Goal: Navigation & Orientation: Find specific page/section

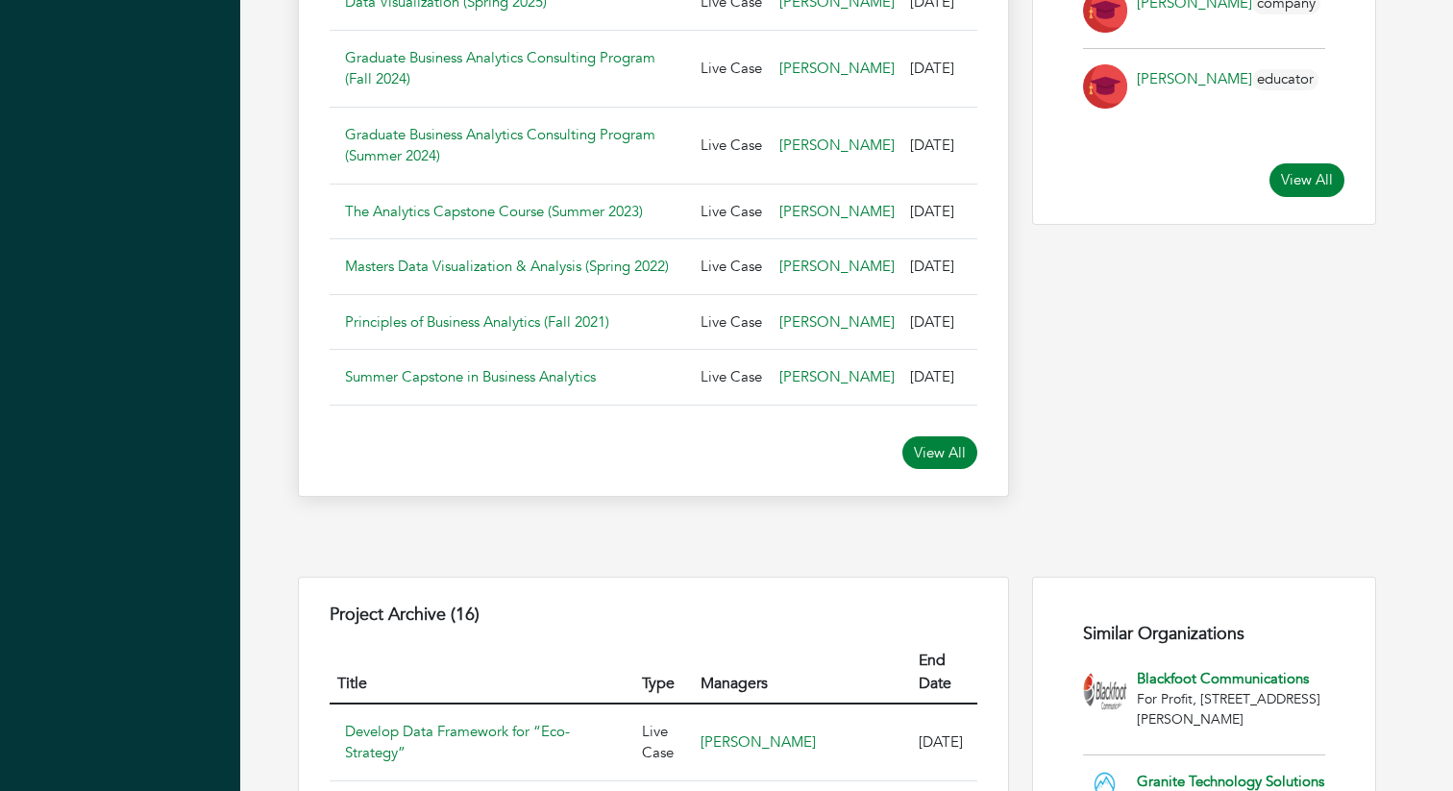
scroll to position [1557, 0]
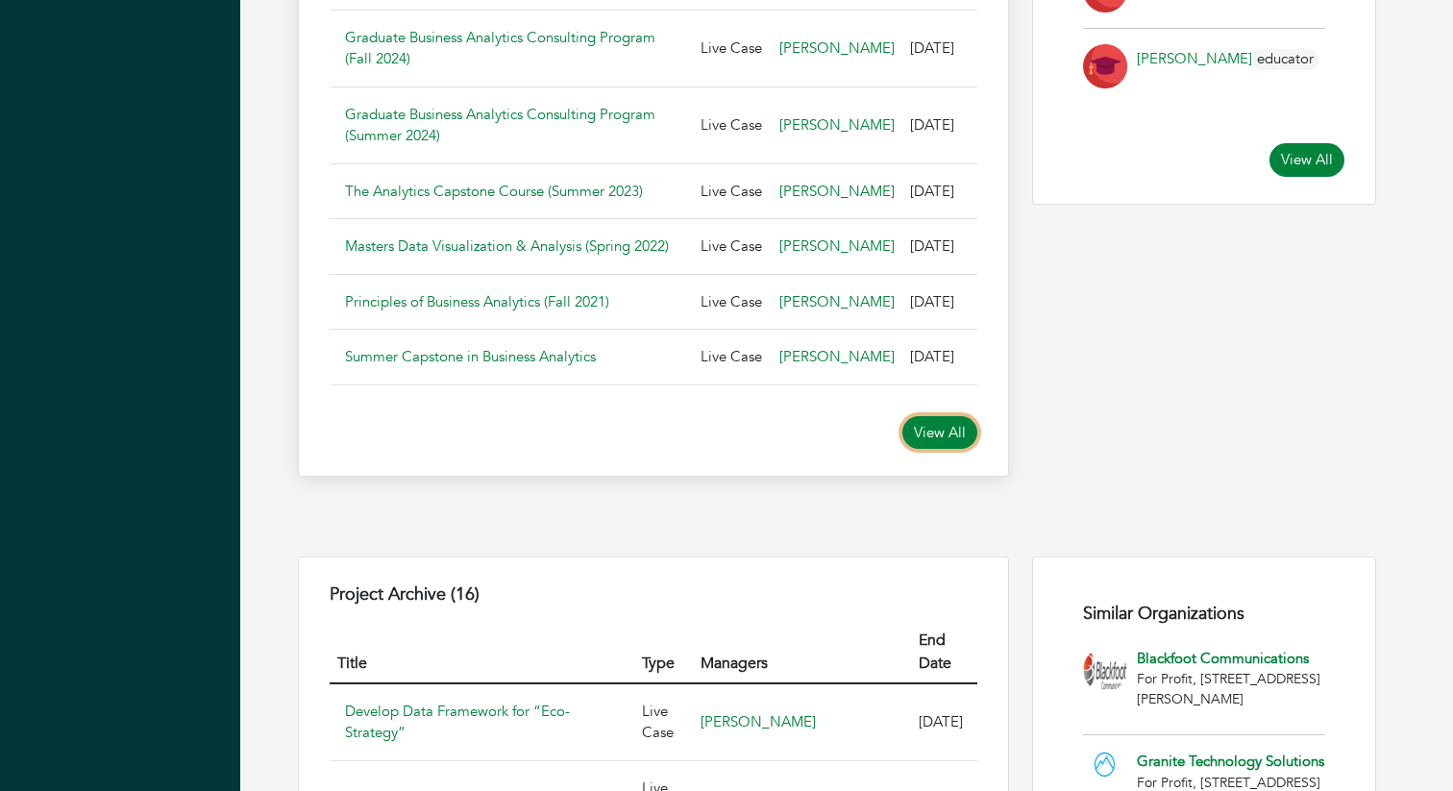
click at [939, 450] on link "View All" at bounding box center [939, 433] width 75 height 34
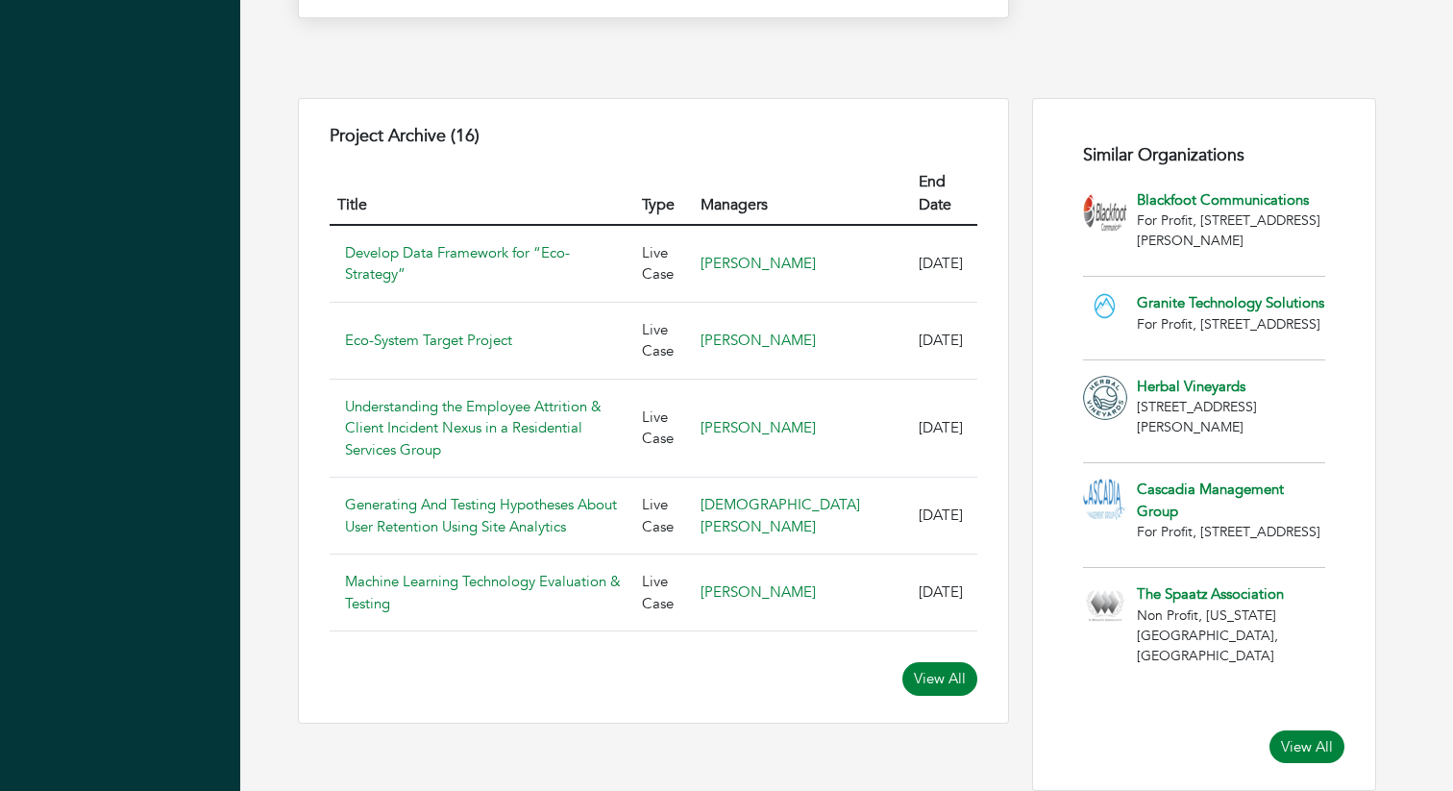
scroll to position [2047, 0]
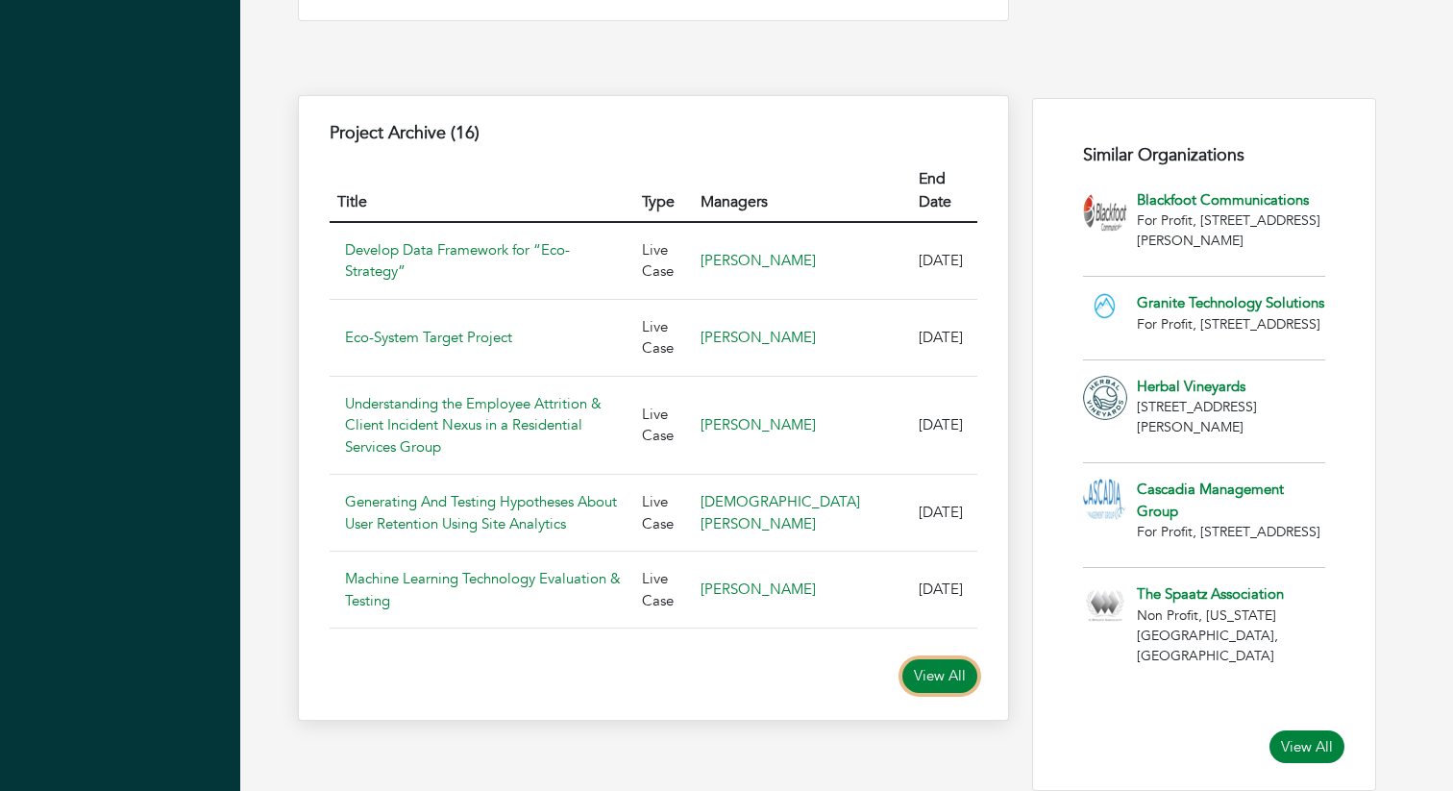
click at [936, 693] on link "View All" at bounding box center [939, 676] width 75 height 34
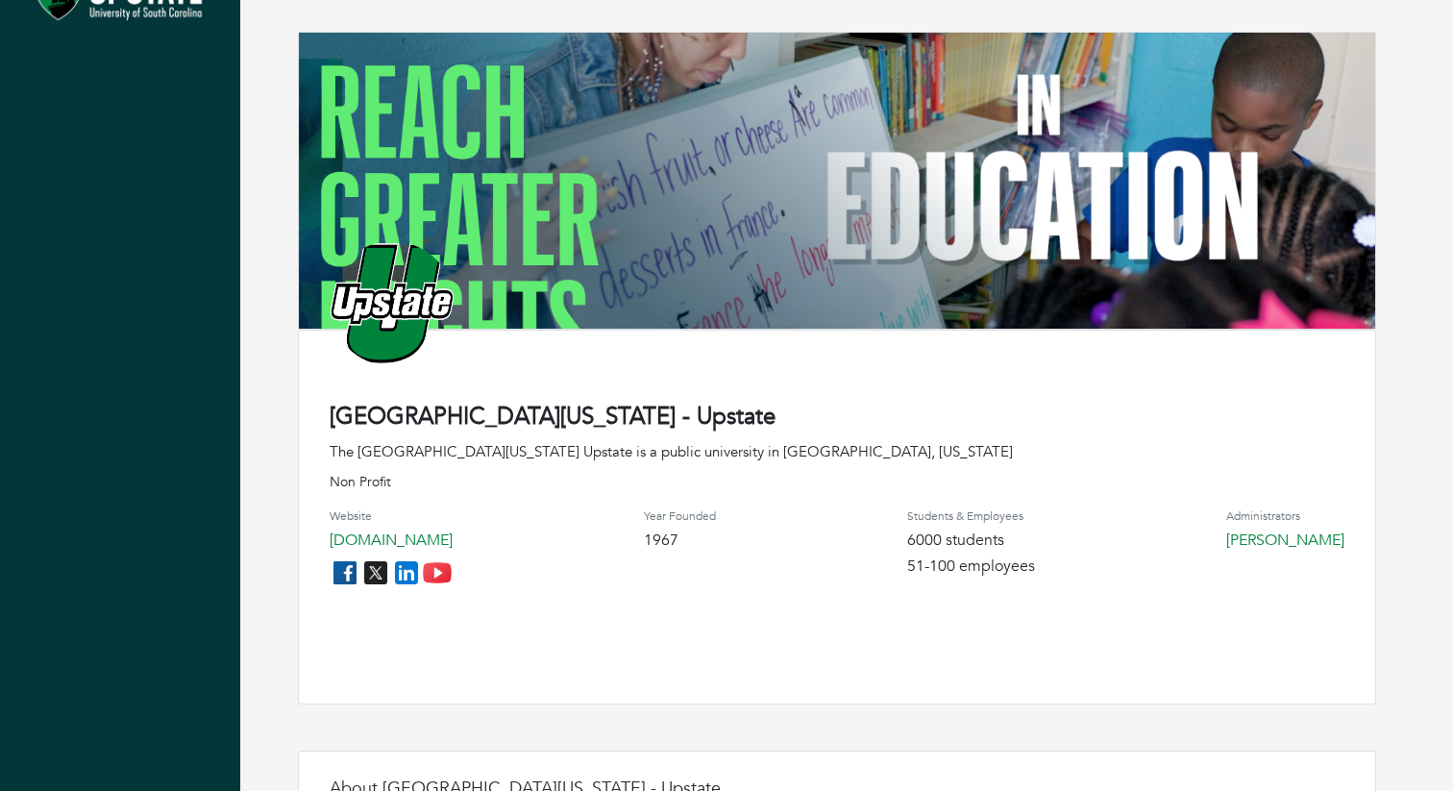
scroll to position [0, 0]
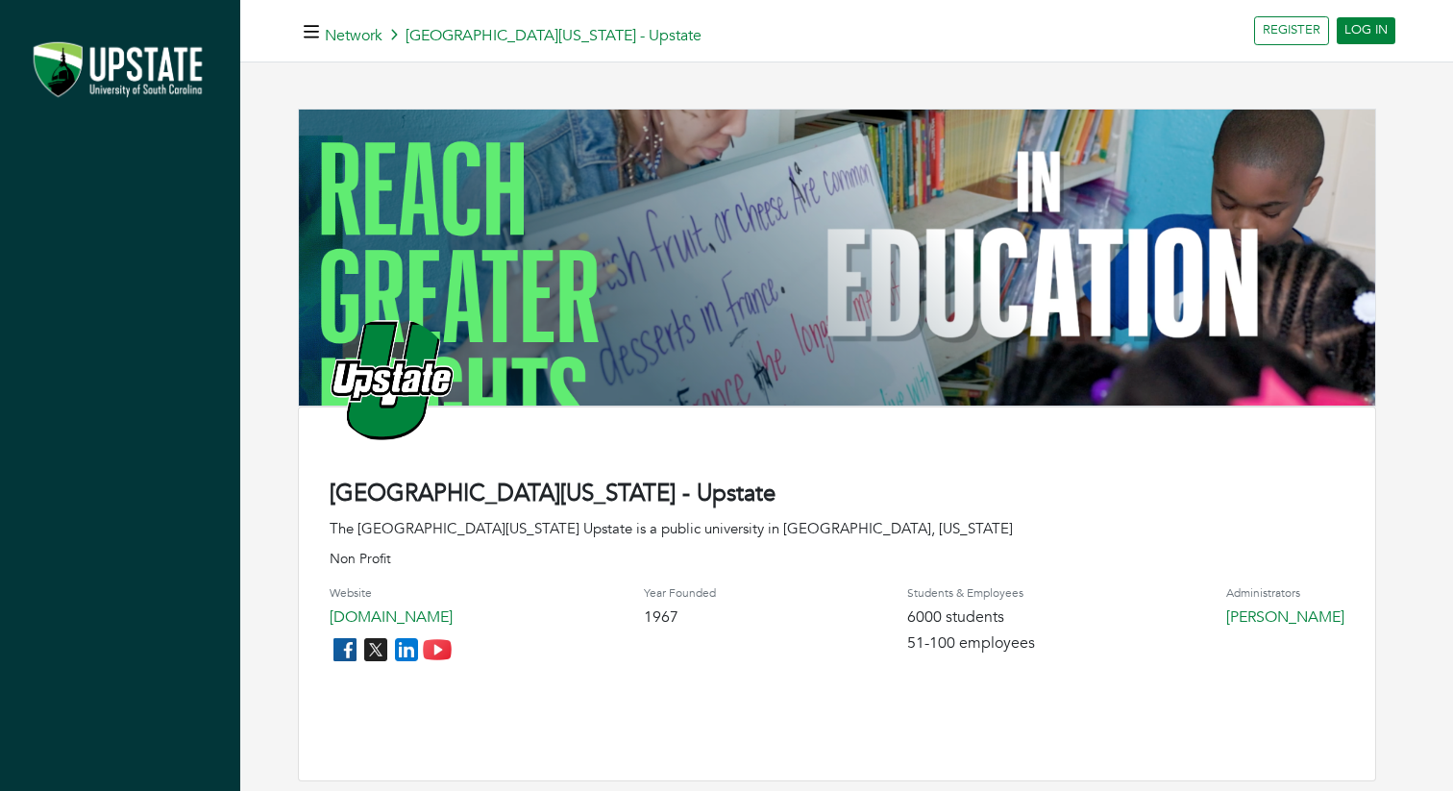
click at [177, 73] on img at bounding box center [120, 71] width 202 height 75
